Goal: Task Accomplishment & Management: Manage account settings

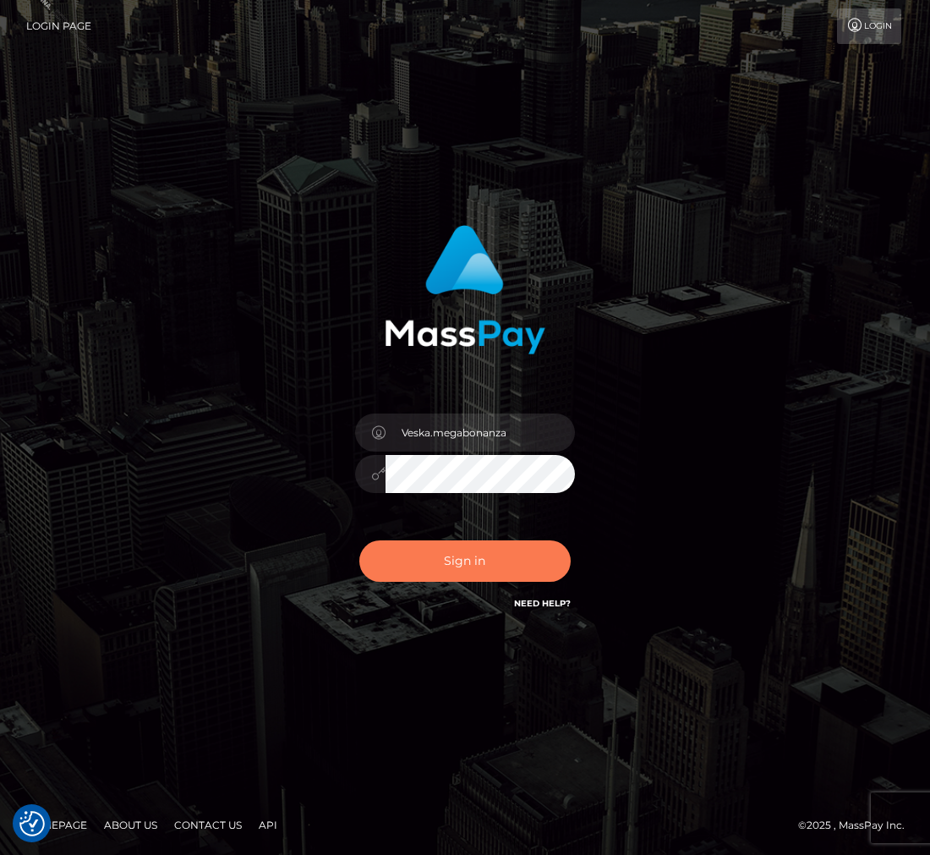
click at [470, 556] on button "Sign in" at bounding box center [464, 560] width 211 height 41
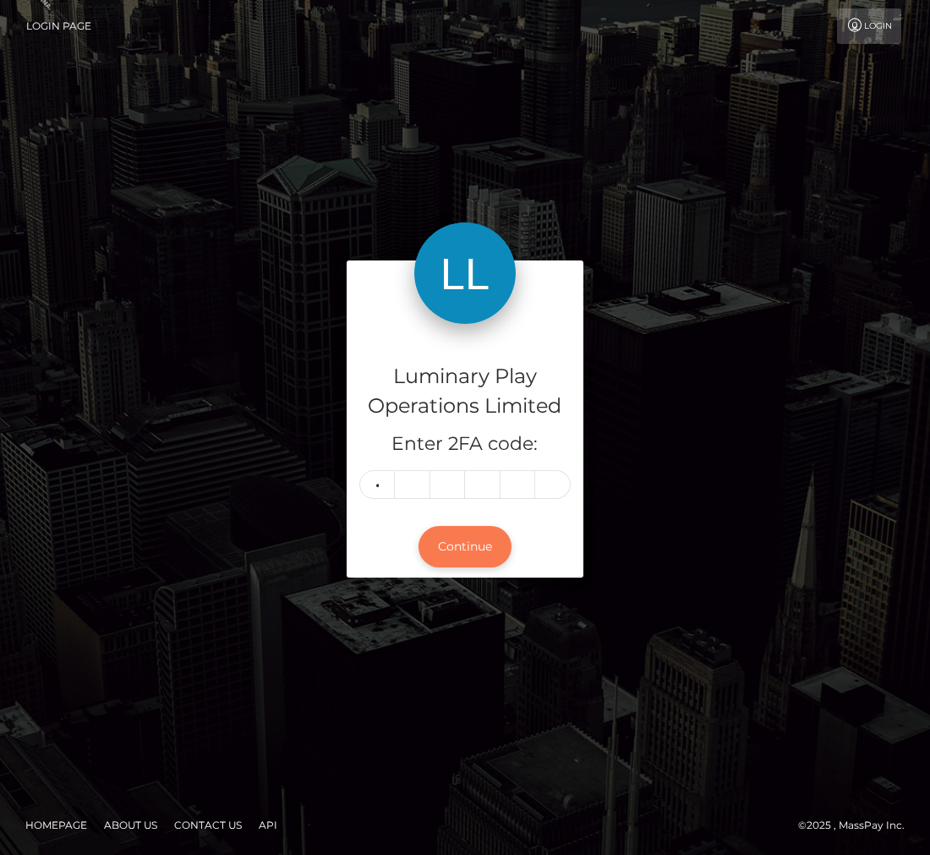
type input "5"
type input "8"
type input "2"
type input "5"
type input "1"
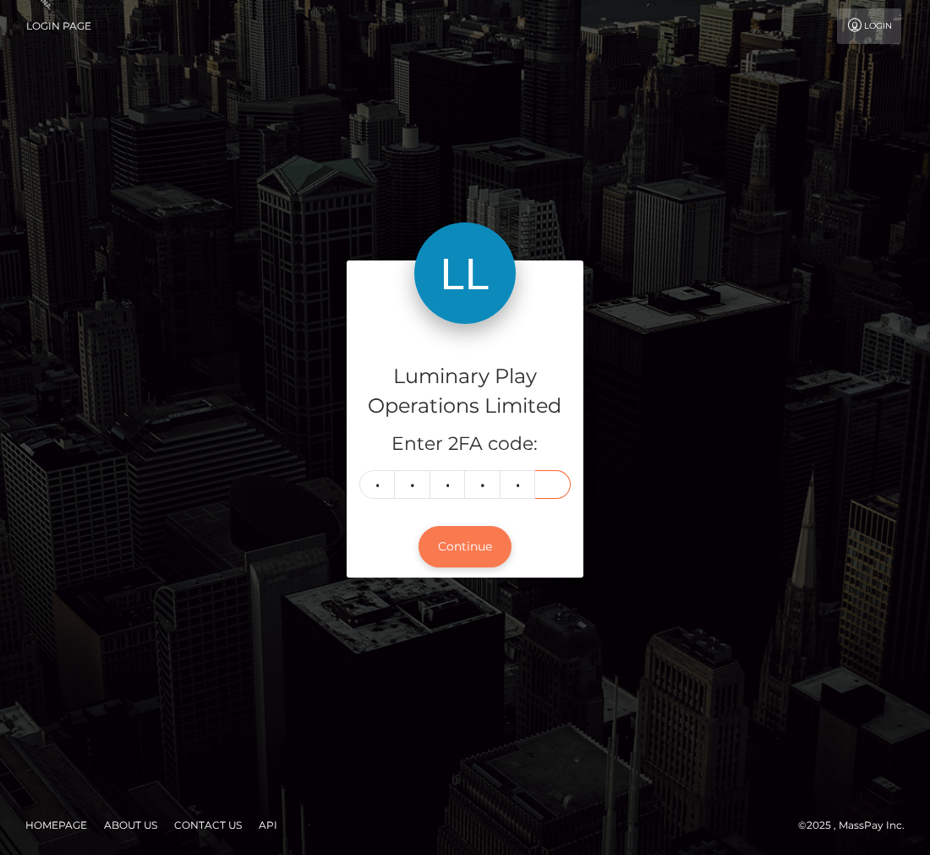
type input "6"
